Goal: Task Accomplishment & Management: Manage account settings

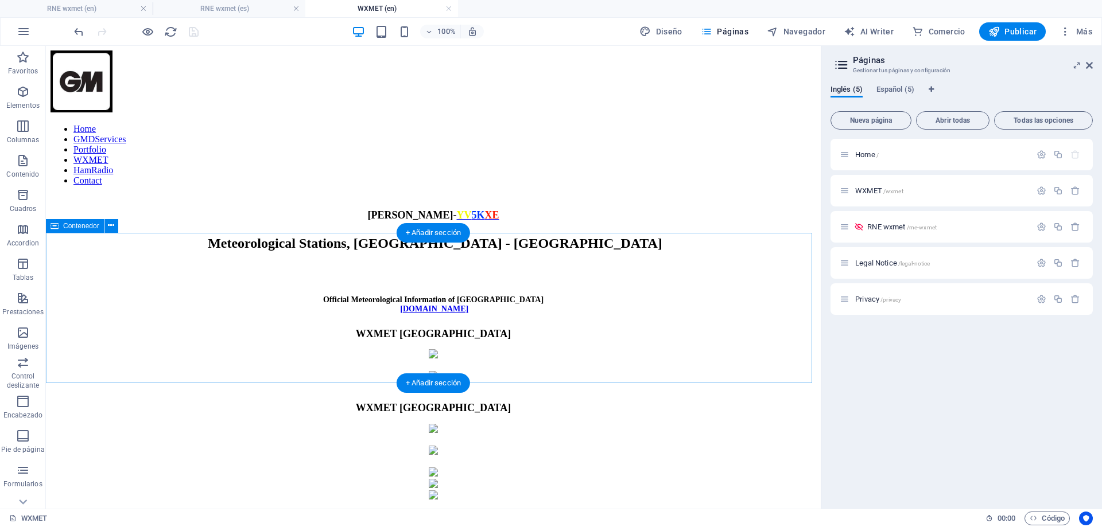
scroll to position [115, 0]
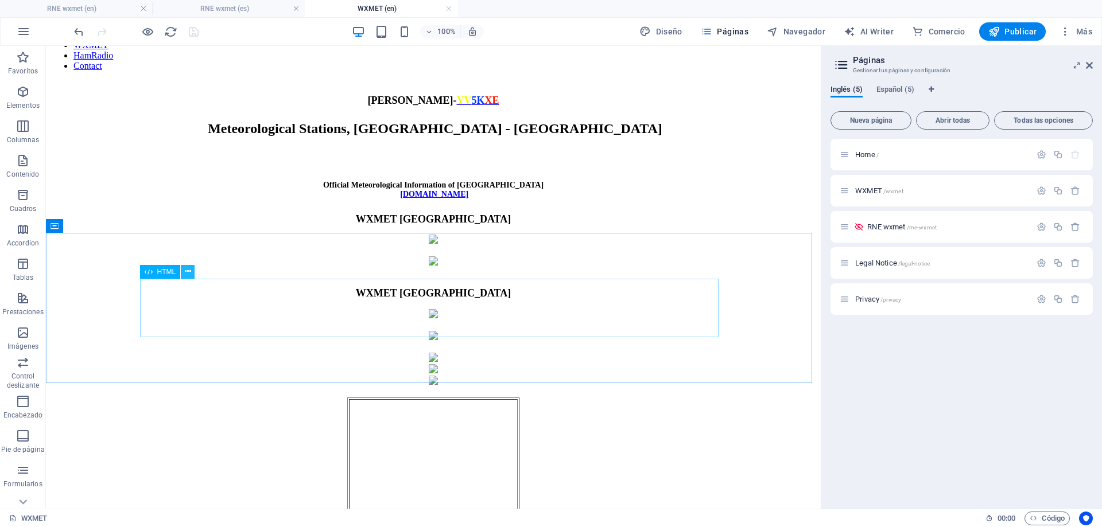
click at [185, 269] on icon at bounding box center [188, 272] width 6 height 12
click at [446, 7] on link at bounding box center [448, 8] width 7 height 11
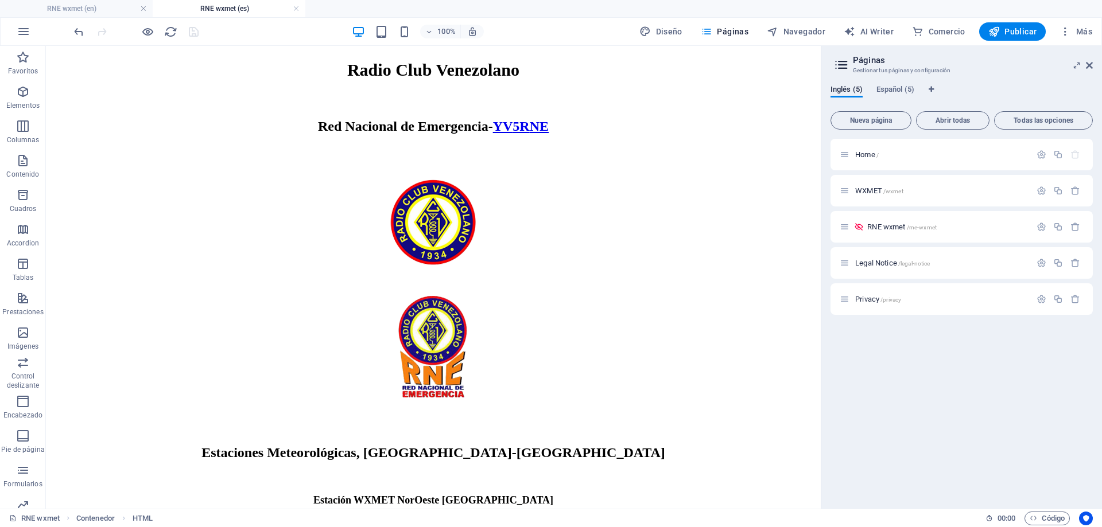
scroll to position [402, 0]
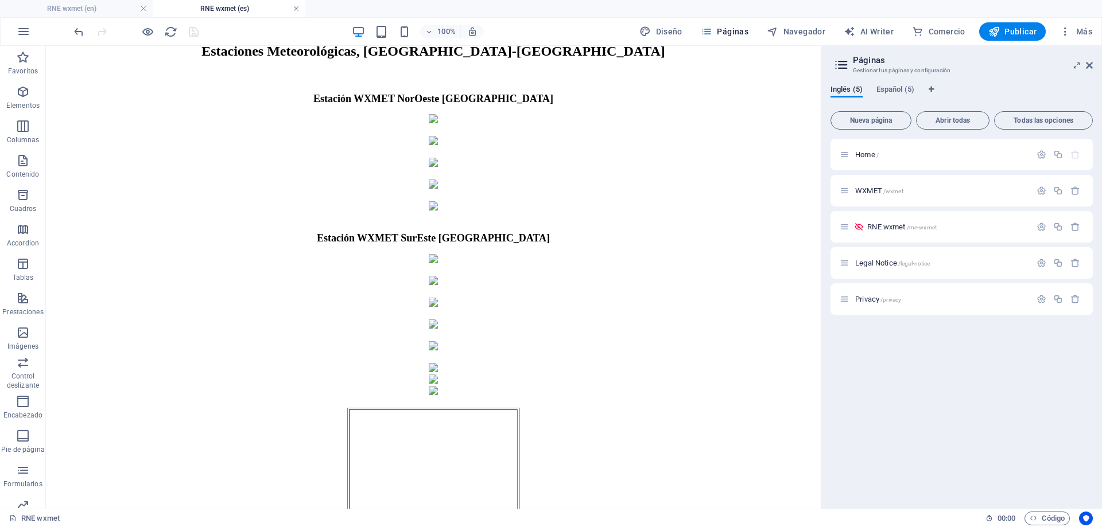
click at [294, 9] on link at bounding box center [296, 8] width 7 height 11
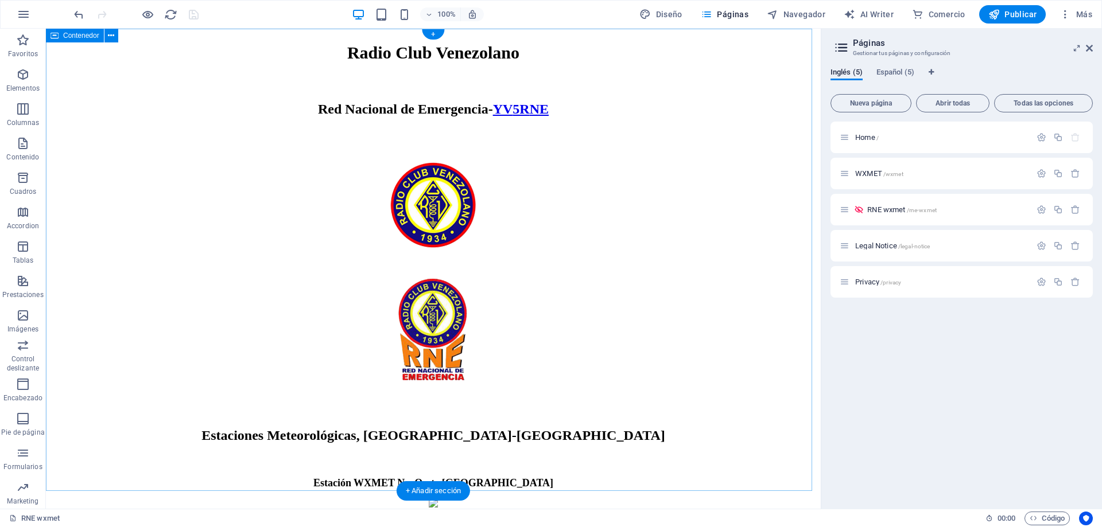
scroll to position [516, 0]
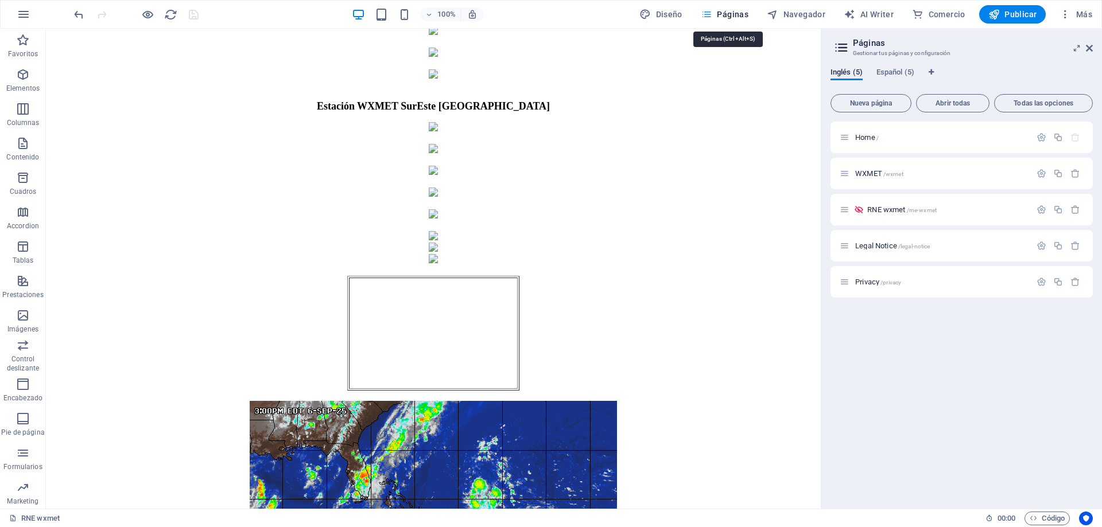
click at [732, 19] on span "Páginas" at bounding box center [725, 14] width 48 height 11
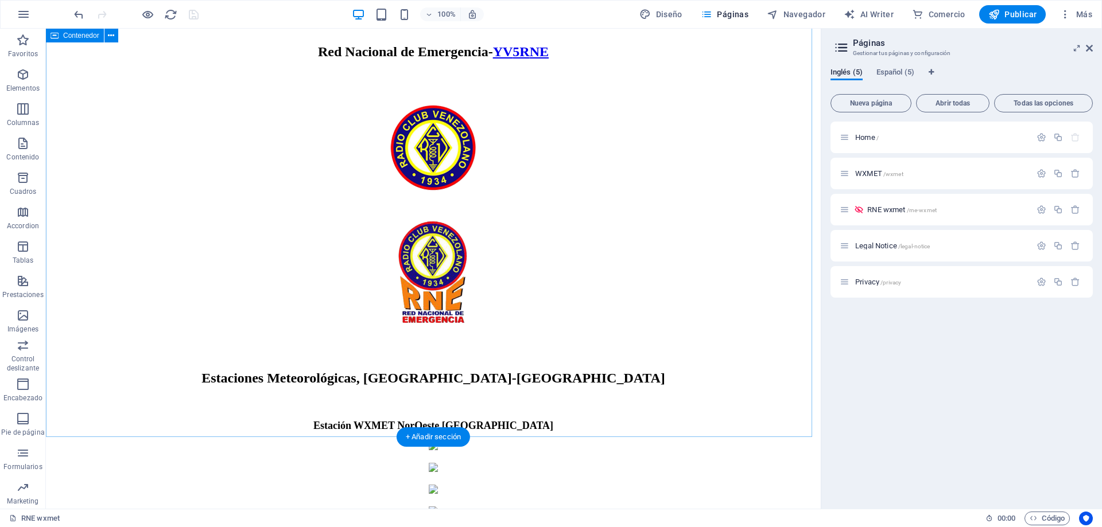
scroll to position [0, 0]
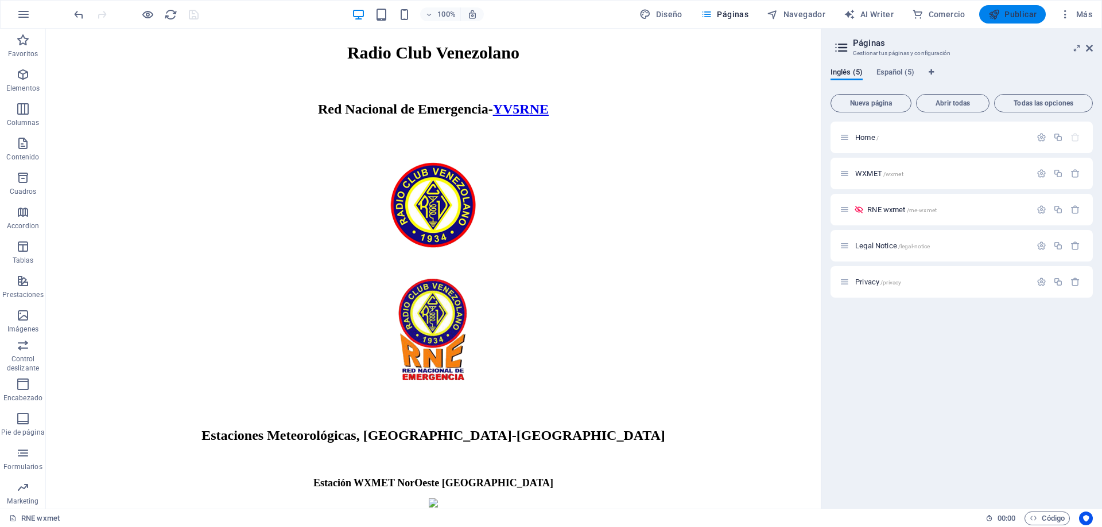
click at [1010, 19] on span "Publicar" at bounding box center [1012, 14] width 49 height 11
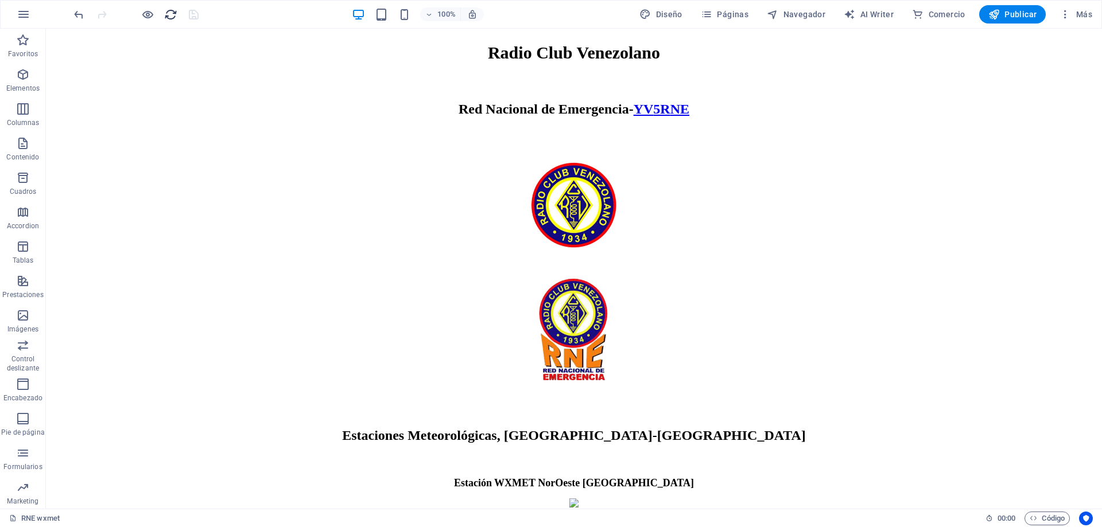
click at [168, 17] on icon "reload" at bounding box center [170, 14] width 13 height 13
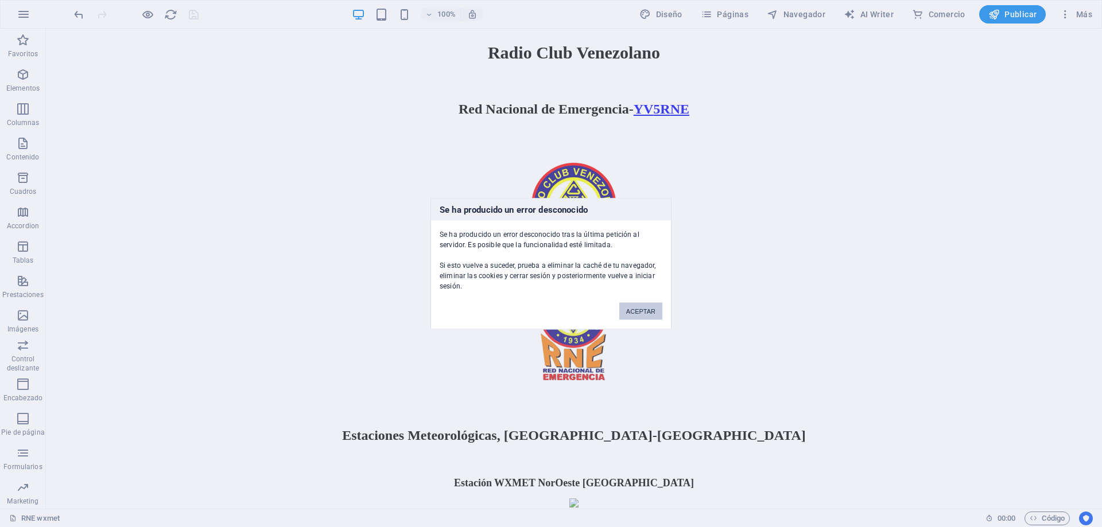
click at [633, 316] on button "ACEPTAR" at bounding box center [640, 310] width 43 height 17
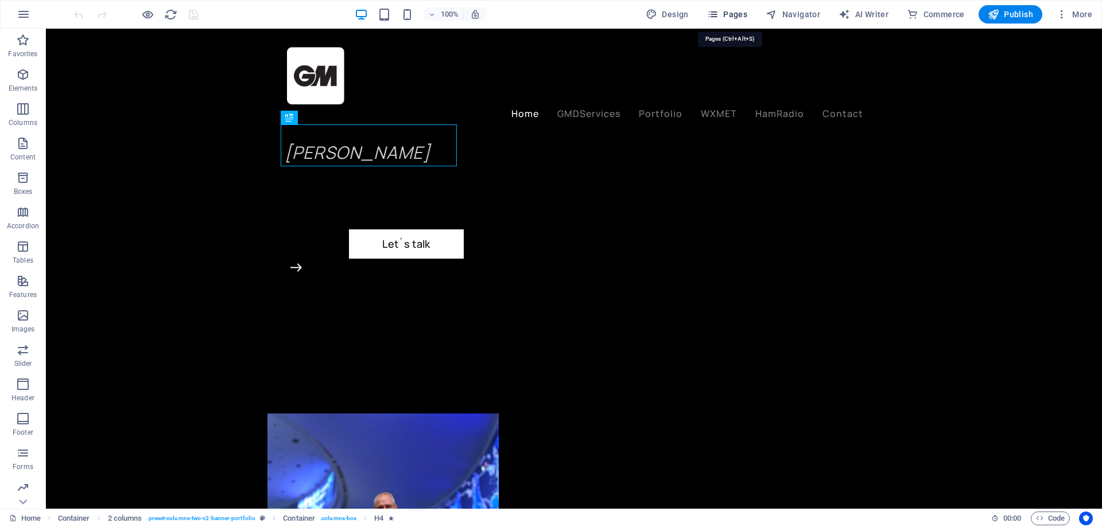
click at [738, 14] on span "Pages" at bounding box center [727, 14] width 40 height 11
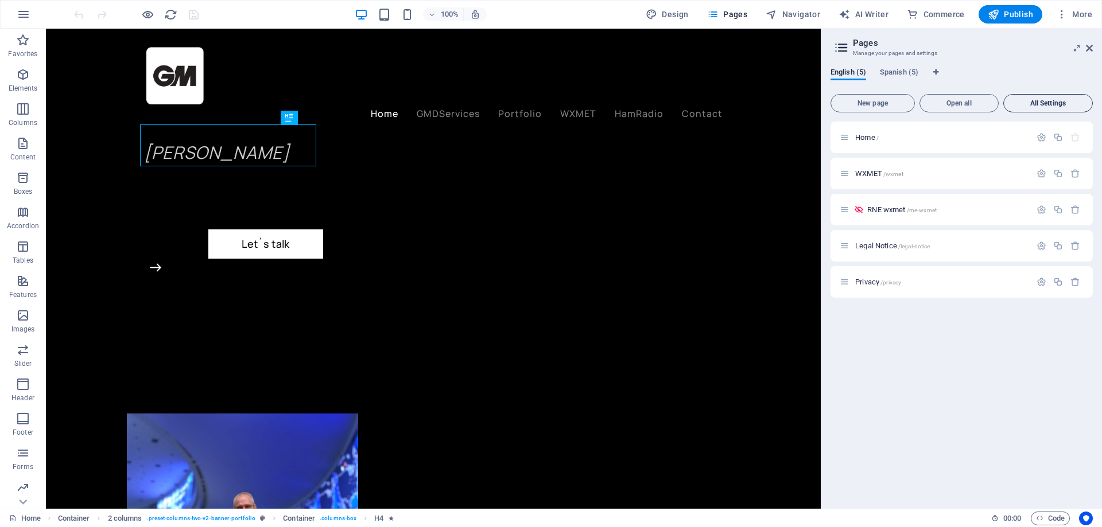
click at [1050, 101] on span "All Settings" at bounding box center [1047, 103] width 79 height 7
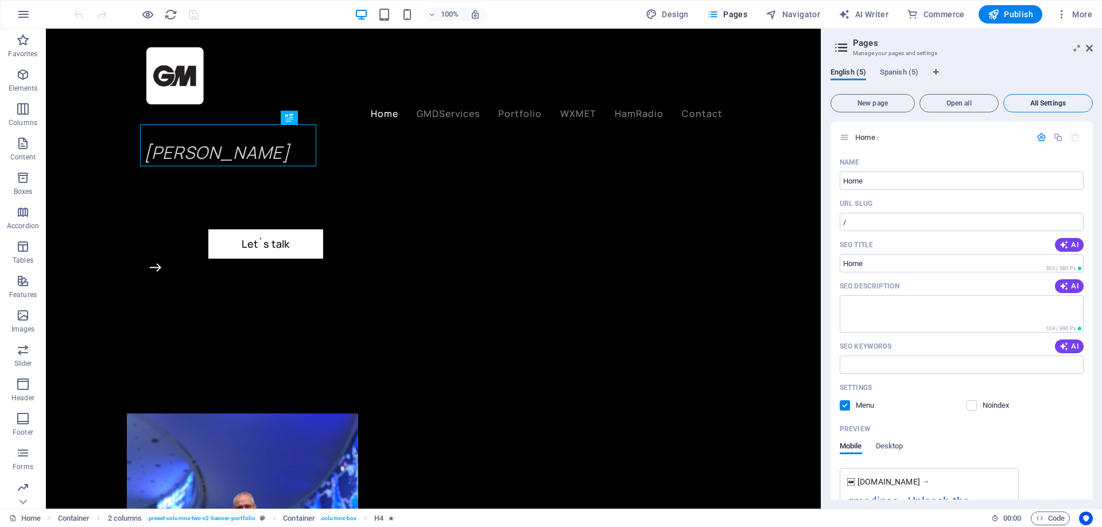
scroll to position [1741, 0]
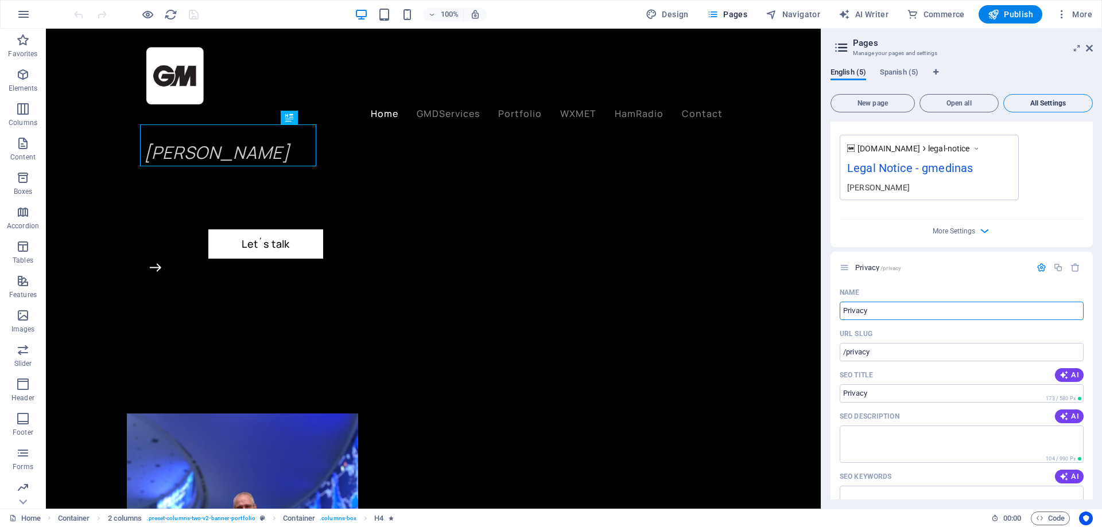
click at [1050, 101] on span "All Settings" at bounding box center [1047, 103] width 79 height 7
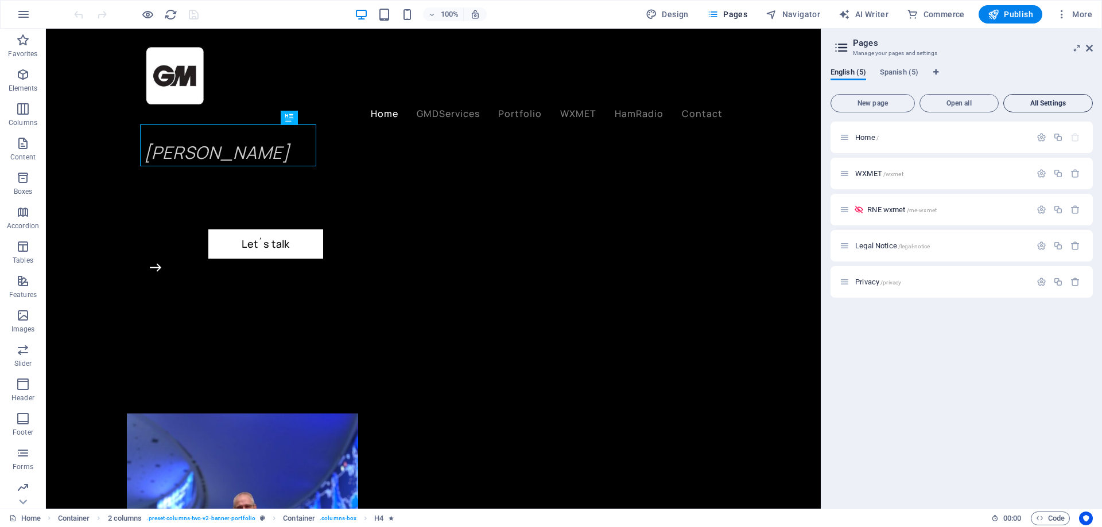
scroll to position [0, 0]
click at [933, 72] on icon "Language Tabs" at bounding box center [935, 72] width 5 height 7
select select "41"
select select "148"
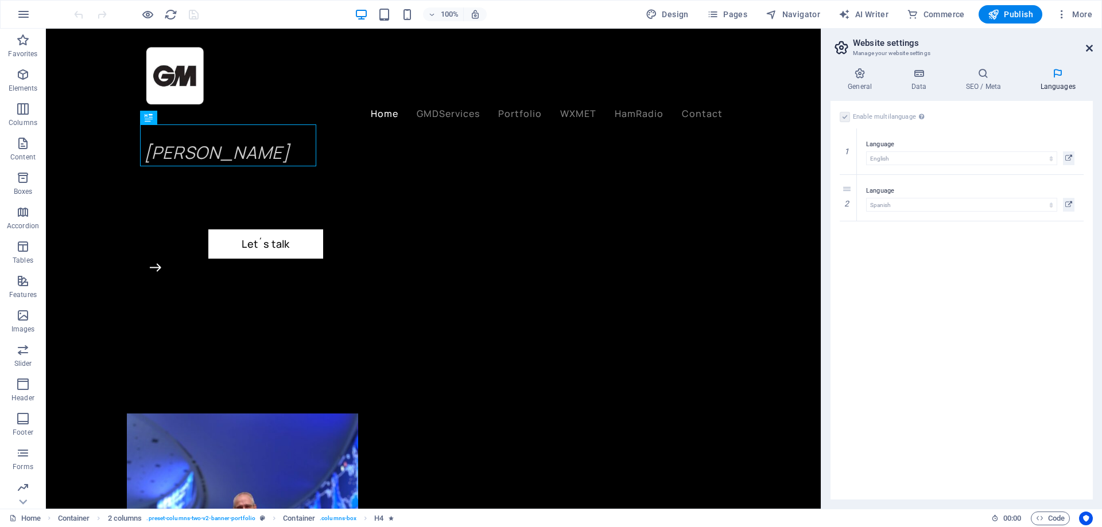
click at [1091, 49] on icon at bounding box center [1089, 48] width 7 height 9
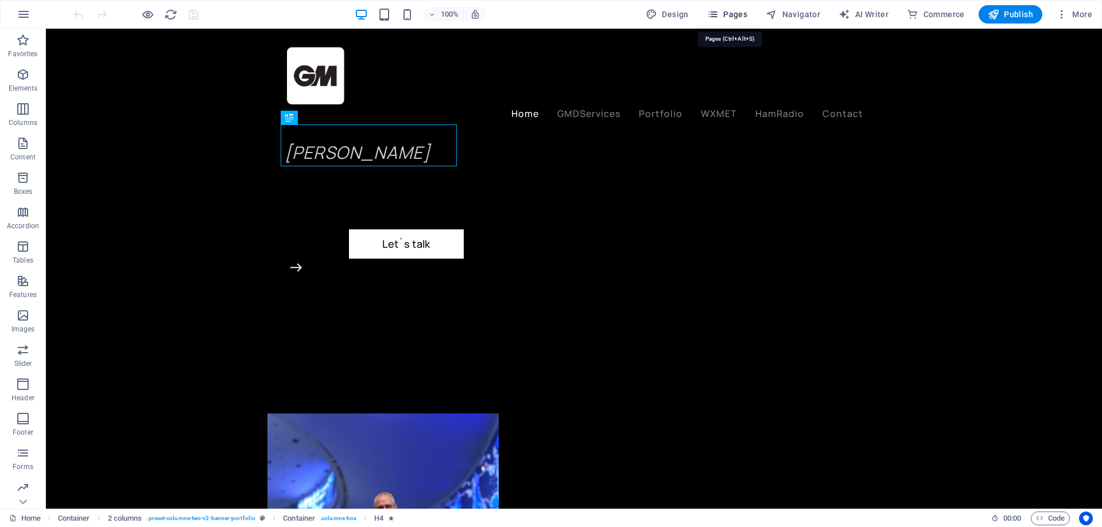
click at [735, 12] on span "Pages" at bounding box center [727, 14] width 40 height 11
